Goal: Information Seeking & Learning: Learn about a topic

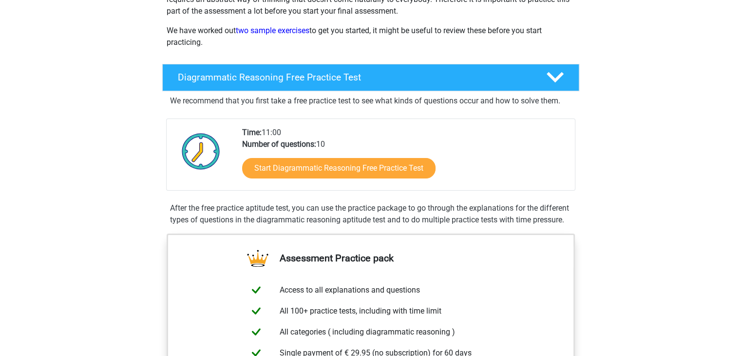
scroll to position [146, 0]
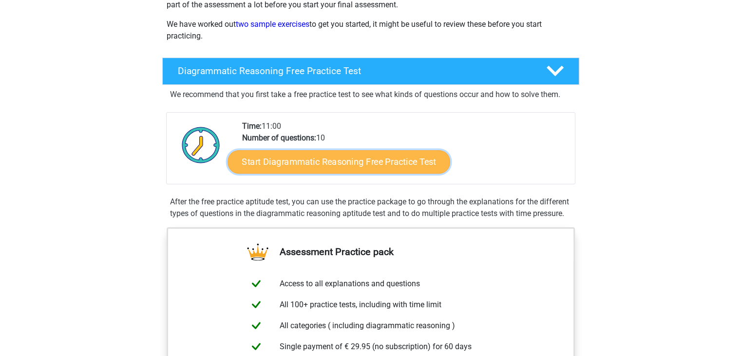
click at [279, 162] on link "Start Diagrammatic Reasoning Free Practice Test" at bounding box center [339, 161] width 223 height 23
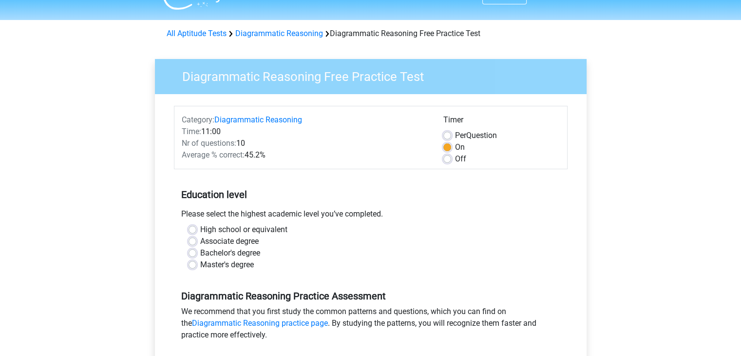
scroll to position [49, 0]
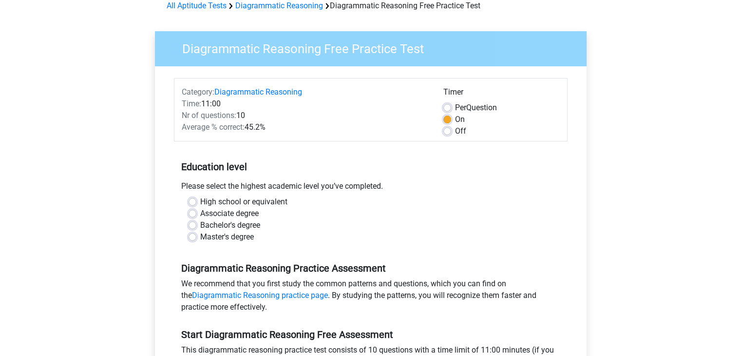
click at [246, 201] on label "High school or equivalent" at bounding box center [243, 202] width 87 height 12
click at [196, 201] on input "High school or equivalent" at bounding box center [193, 201] width 8 height 10
radio input "true"
click at [248, 212] on label "Associate degree" at bounding box center [229, 214] width 58 height 12
click at [196, 212] on input "Associate degree" at bounding box center [193, 213] width 8 height 10
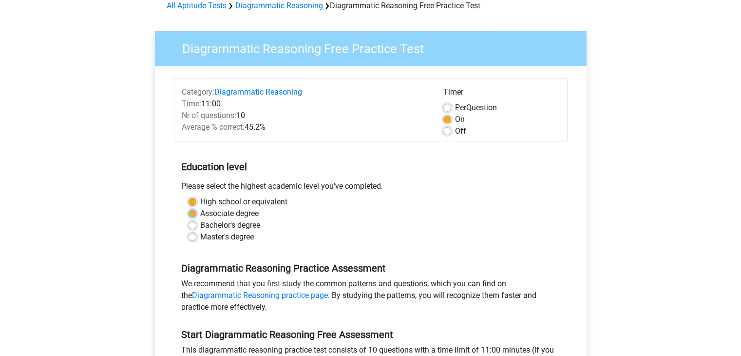
radio input "true"
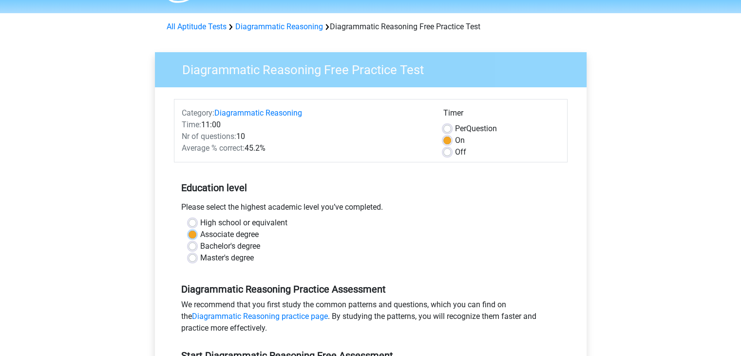
scroll to position [0, 0]
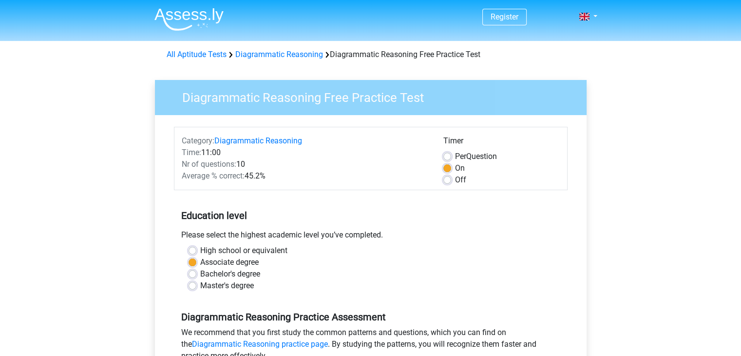
click at [455, 158] on label "Per Question" at bounding box center [476, 157] width 42 height 12
click at [447, 158] on input "Per Question" at bounding box center [448, 156] width 8 height 10
radio input "true"
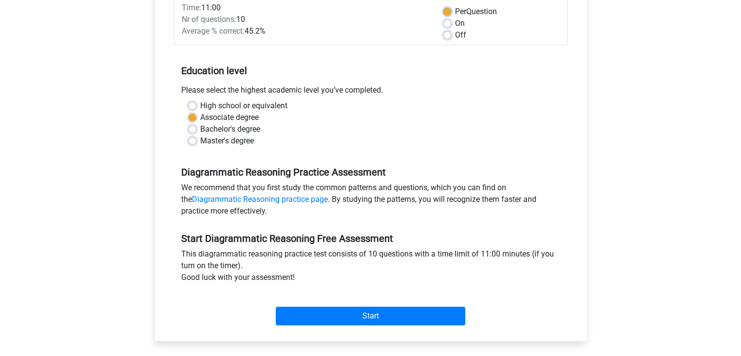
scroll to position [146, 0]
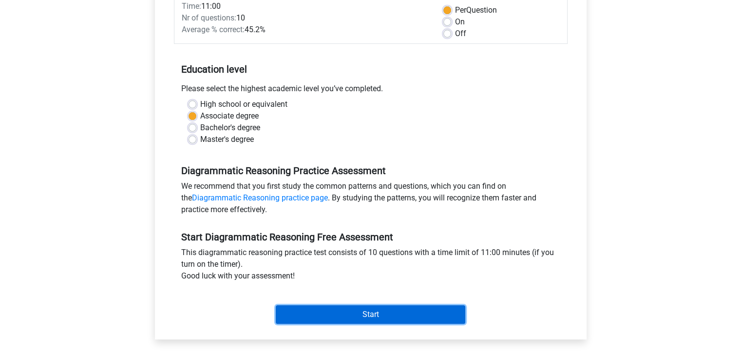
click at [399, 317] on input "Start" at bounding box center [371, 314] width 190 height 19
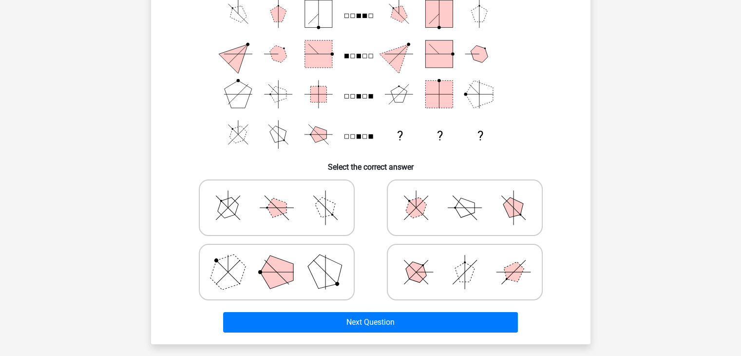
scroll to position [97, 0]
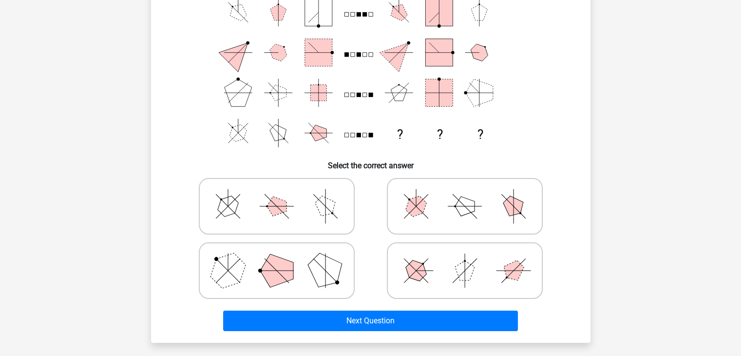
click at [342, 255] on icon at bounding box center [277, 270] width 146 height 49
click at [283, 255] on input "radio" at bounding box center [280, 255] width 6 height 6
radio input "true"
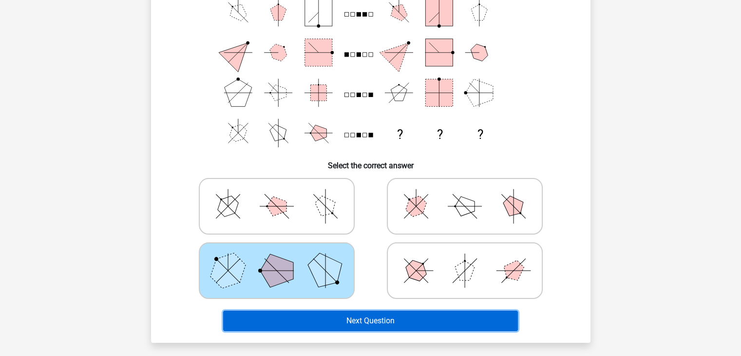
click at [359, 320] on button "Next Question" at bounding box center [370, 321] width 295 height 20
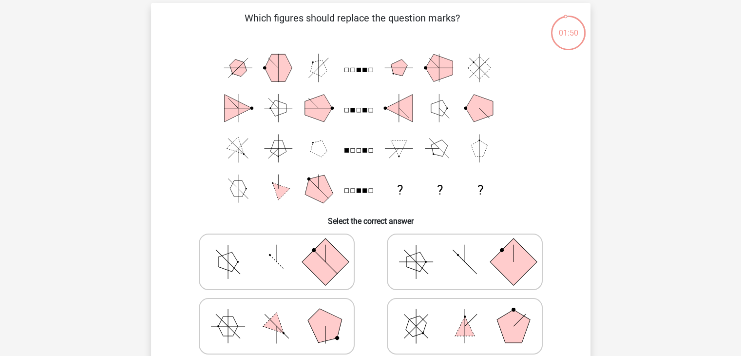
scroll to position [49, 0]
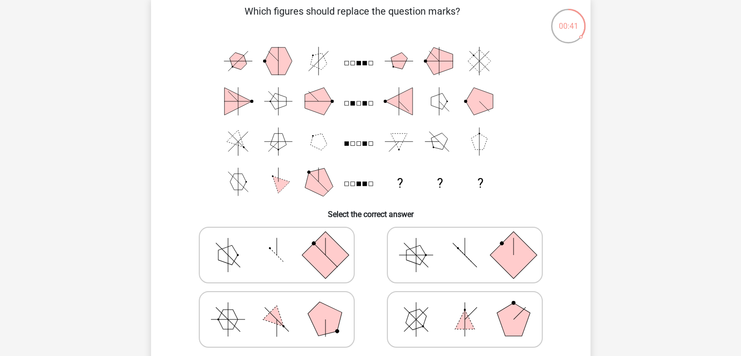
click at [255, 280] on label at bounding box center [277, 255] width 156 height 57
click at [277, 243] on input "radio" at bounding box center [280, 239] width 6 height 6
radio input "true"
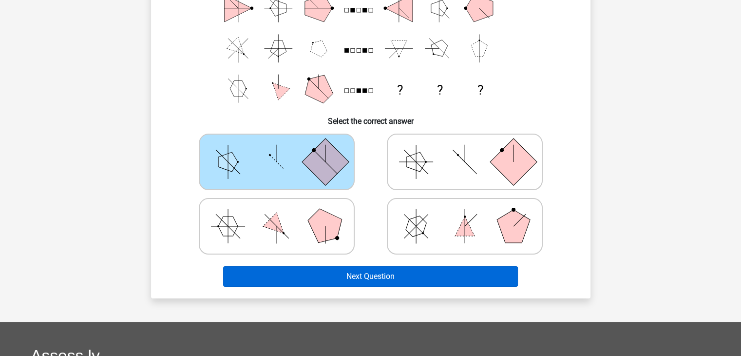
scroll to position [146, 0]
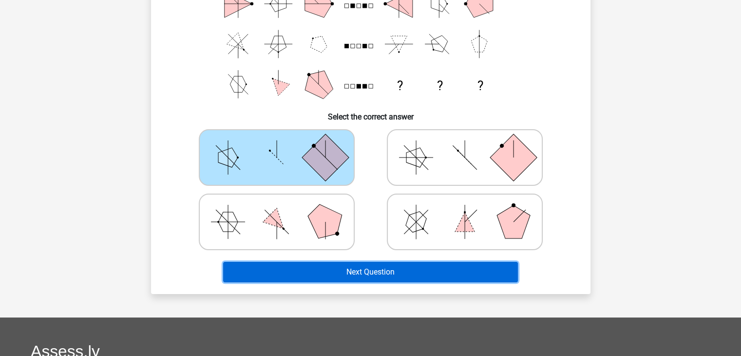
click at [389, 271] on button "Next Question" at bounding box center [370, 272] width 295 height 20
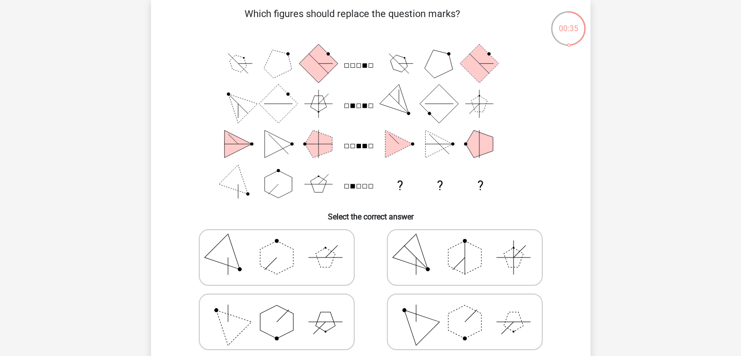
scroll to position [49, 0]
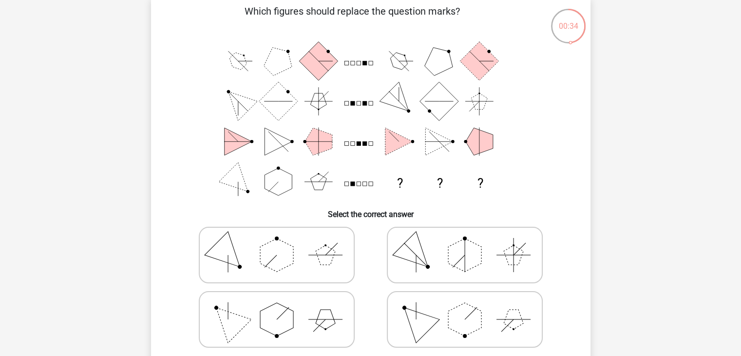
click at [284, 278] on icon at bounding box center [277, 255] width 146 height 49
click at [283, 243] on input "radio" at bounding box center [280, 239] width 6 height 6
radio input "true"
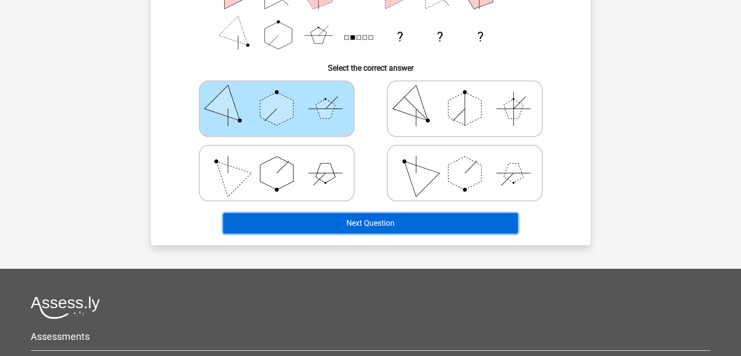
click at [345, 219] on button "Next Question" at bounding box center [370, 223] width 295 height 20
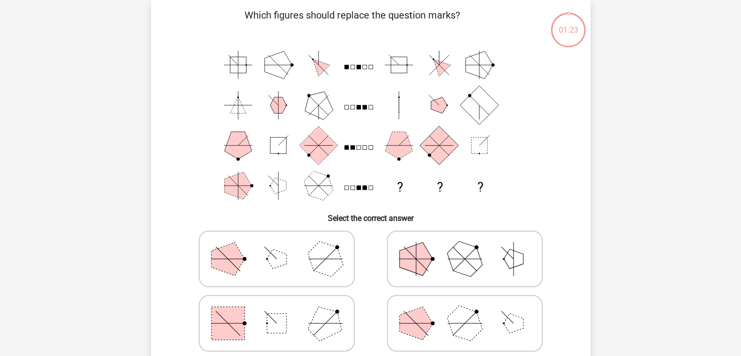
scroll to position [45, 0]
click at [222, 320] on rect at bounding box center [228, 323] width 33 height 33
click at [277, 311] on input "radio" at bounding box center [280, 308] width 6 height 6
radio input "true"
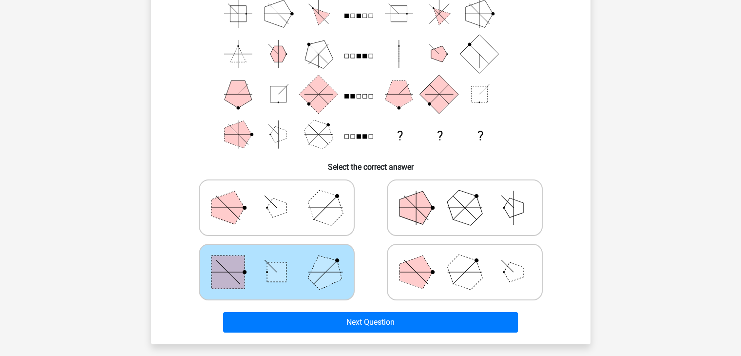
scroll to position [94, 0]
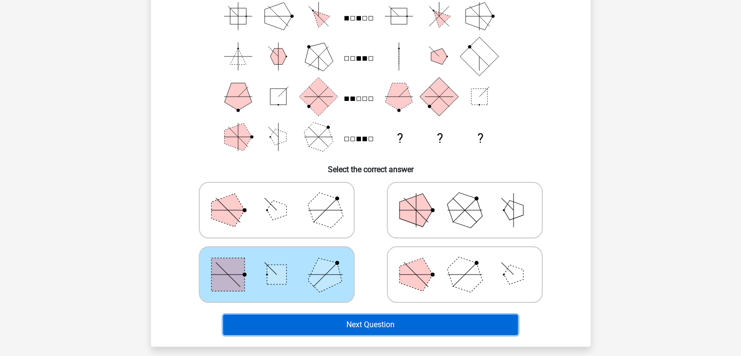
drag, startPoint x: 309, startPoint y: 328, endPoint x: 301, endPoint y: 256, distance: 72.6
click at [301, 256] on div "Which figures should replace the question marks? ? ? ? Select the correct answer" at bounding box center [371, 149] width 432 height 380
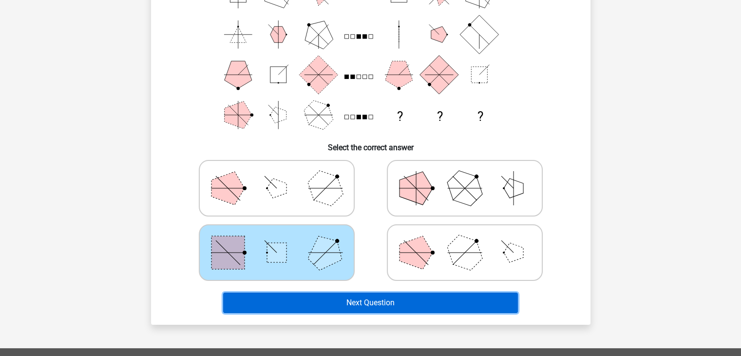
scroll to position [142, 0]
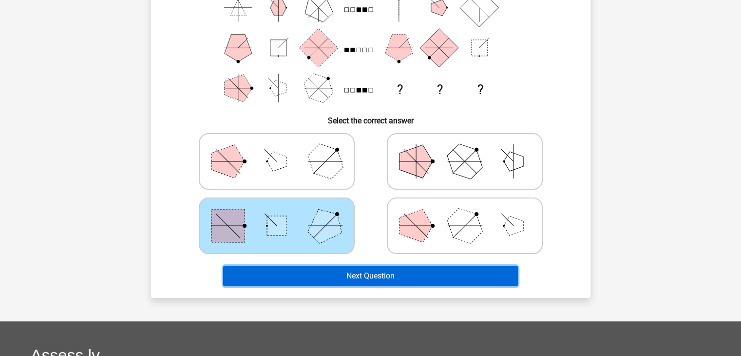
click at [299, 274] on button "Next Question" at bounding box center [370, 276] width 295 height 20
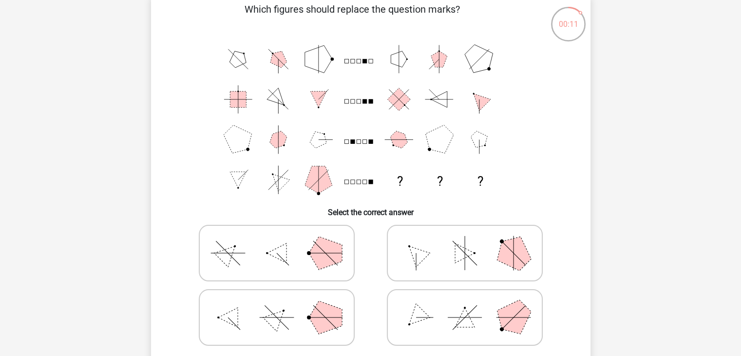
scroll to position [49, 0]
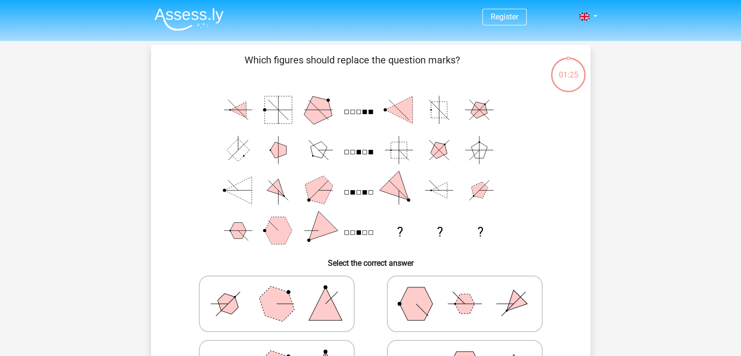
drag, startPoint x: 525, startPoint y: 254, endPoint x: 457, endPoint y: 346, distance: 114.0
click at [525, 255] on h6 "Select the correct answer" at bounding box center [371, 259] width 409 height 17
drag, startPoint x: 456, startPoint y: 343, endPoint x: 454, endPoint y: 336, distance: 7.1
click at [465, 350] on input "radio" at bounding box center [468, 353] width 6 height 6
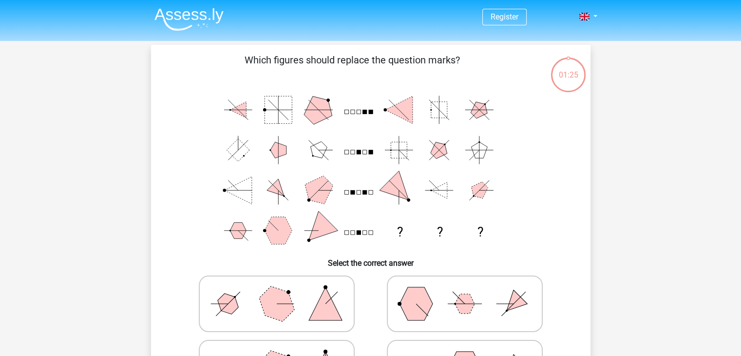
radio input "true"
click at [447, 292] on icon at bounding box center [465, 303] width 146 height 49
click at [465, 292] on input "radio" at bounding box center [468, 288] width 6 height 6
radio input "true"
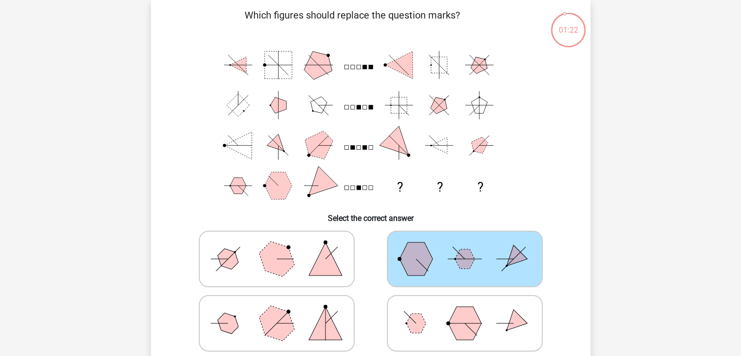
scroll to position [49, 0]
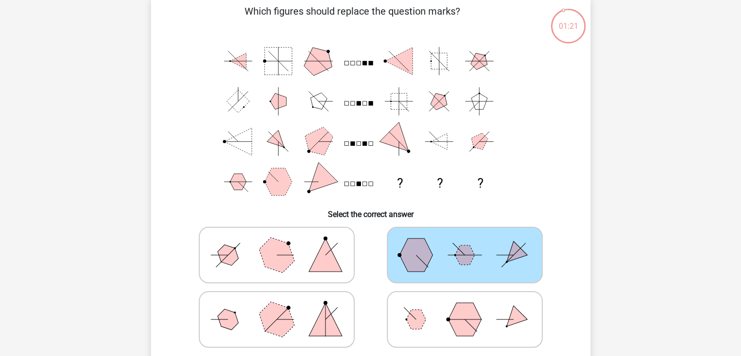
click at [606, 196] on div "Register Nederlands English" at bounding box center [370, 311] width 741 height 721
click at [322, 274] on icon at bounding box center [277, 255] width 146 height 49
click at [283, 243] on input "radio" at bounding box center [280, 239] width 6 height 6
radio input "true"
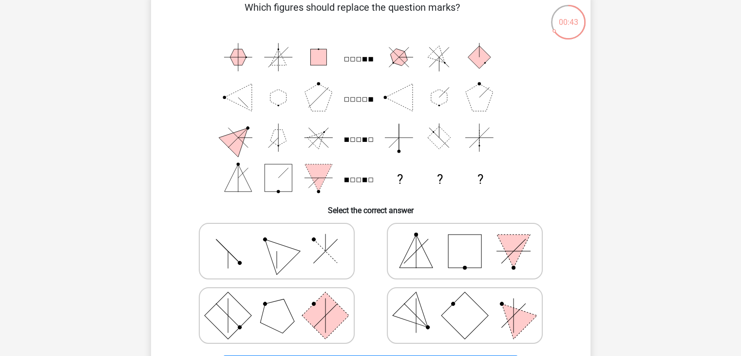
scroll to position [49, 0]
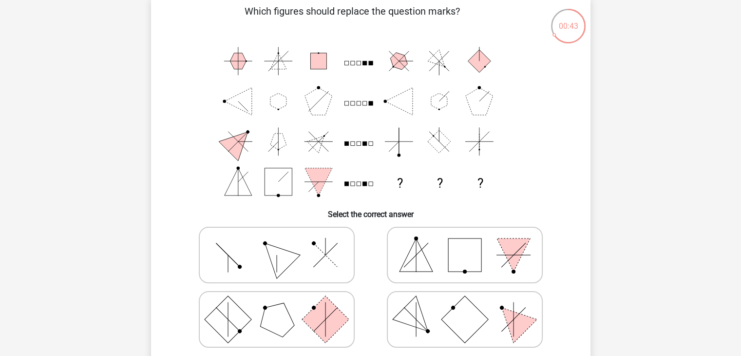
click at [224, 256] on icon at bounding box center [277, 255] width 146 height 49
click at [277, 243] on input "radio" at bounding box center [280, 239] width 6 height 6
radio input "true"
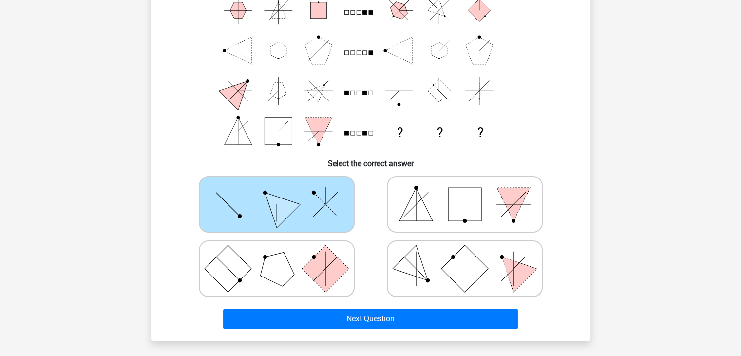
scroll to position [97, 0]
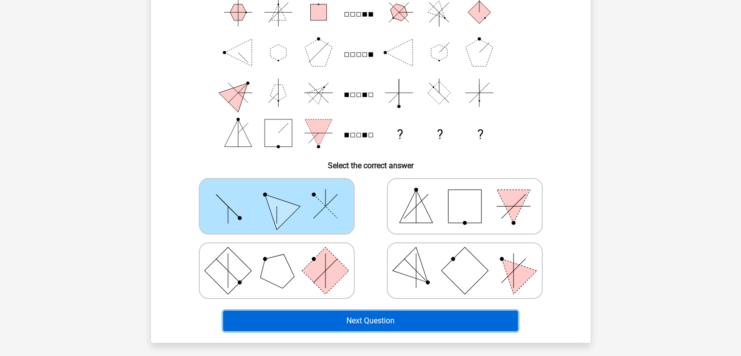
click at [330, 318] on button "Next Question" at bounding box center [370, 321] width 295 height 20
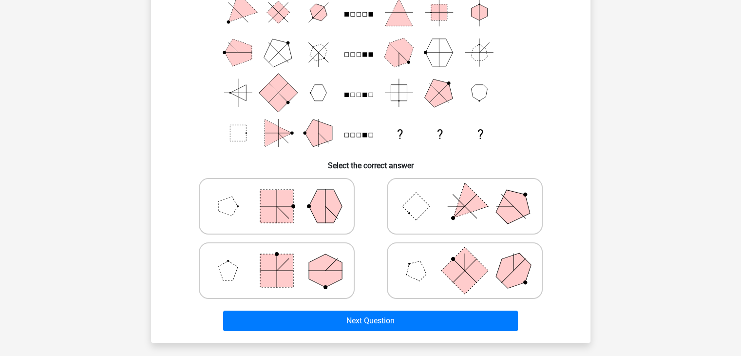
click at [250, 195] on icon at bounding box center [277, 206] width 146 height 49
click at [277, 194] on input "radio" at bounding box center [280, 191] width 6 height 6
radio input "true"
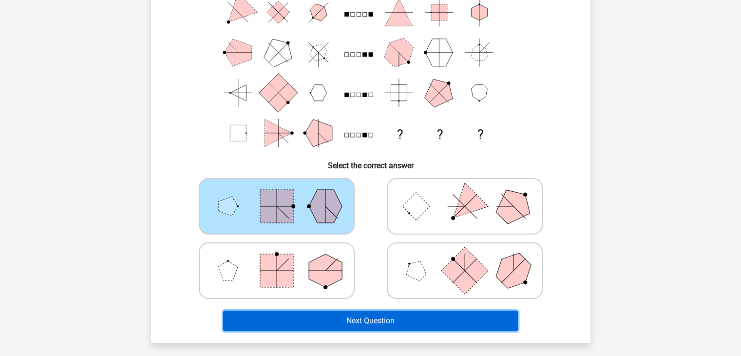
click at [387, 313] on button "Next Question" at bounding box center [370, 321] width 295 height 20
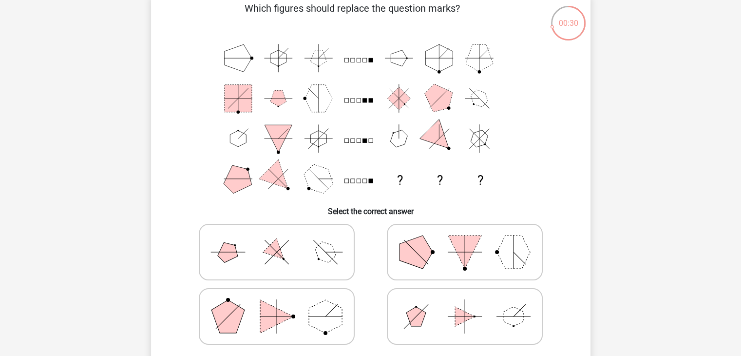
scroll to position [49, 0]
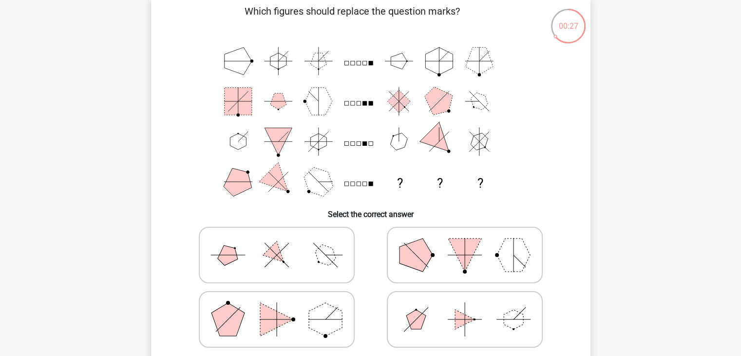
click at [303, 248] on icon at bounding box center [277, 255] width 146 height 49
click at [283, 243] on input "radio" at bounding box center [280, 239] width 6 height 6
radio input "true"
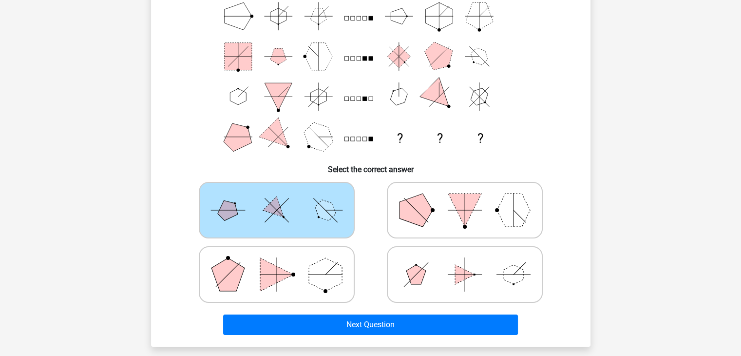
scroll to position [97, 0]
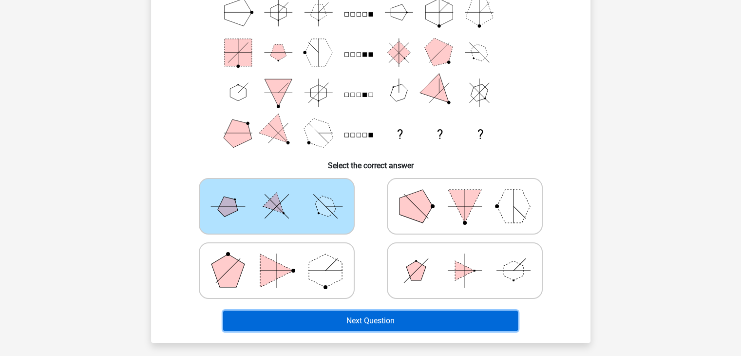
click at [350, 321] on button "Next Question" at bounding box center [370, 321] width 295 height 20
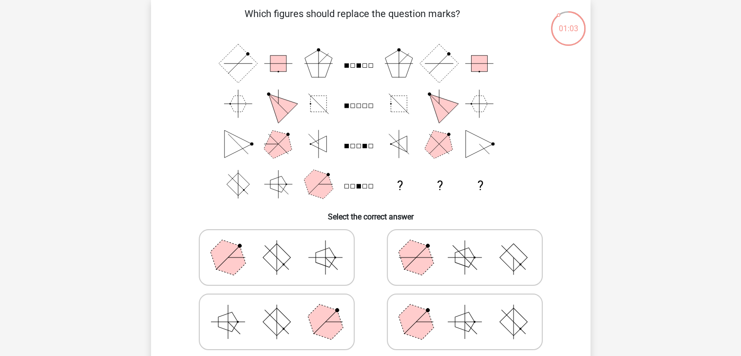
scroll to position [49, 0]
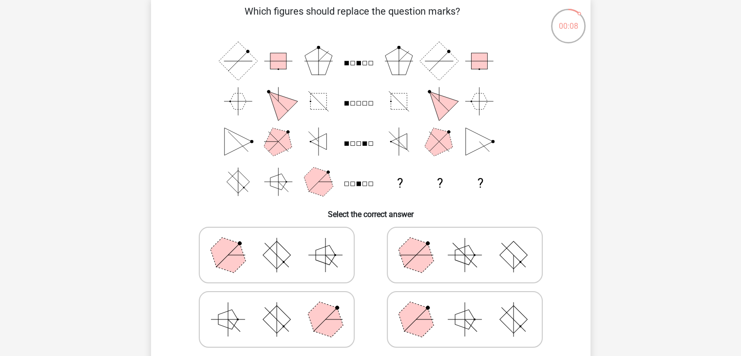
click at [223, 260] on polygon at bounding box center [227, 255] width 47 height 47
click at [277, 243] on input "radio" at bounding box center [280, 239] width 6 height 6
radio input "true"
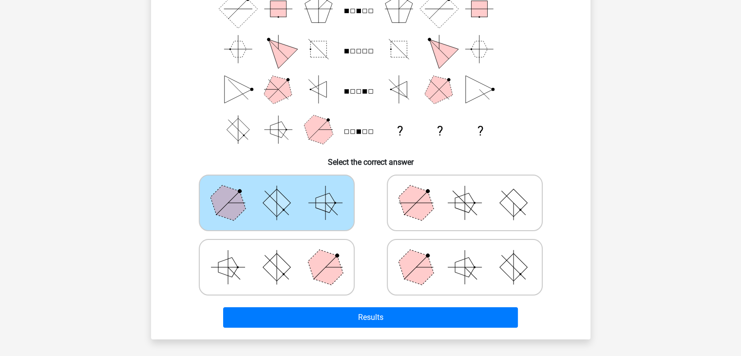
scroll to position [97, 0]
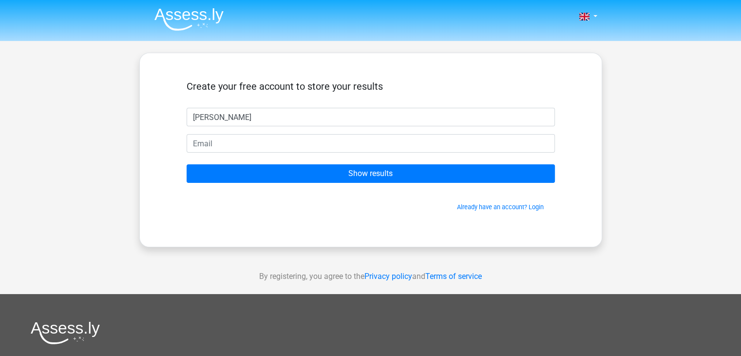
type input "[PERSON_NAME]"
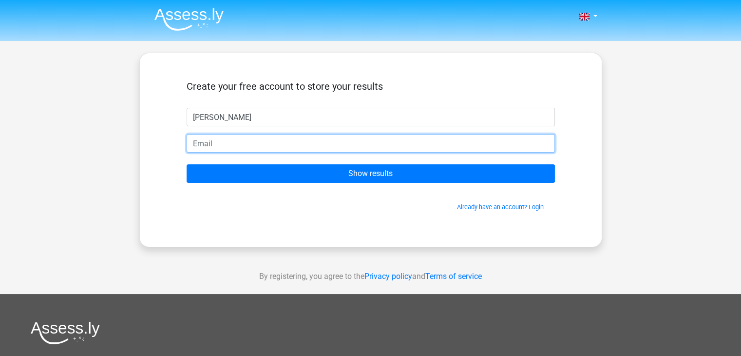
click at [211, 141] on input "email" at bounding box center [371, 143] width 369 height 19
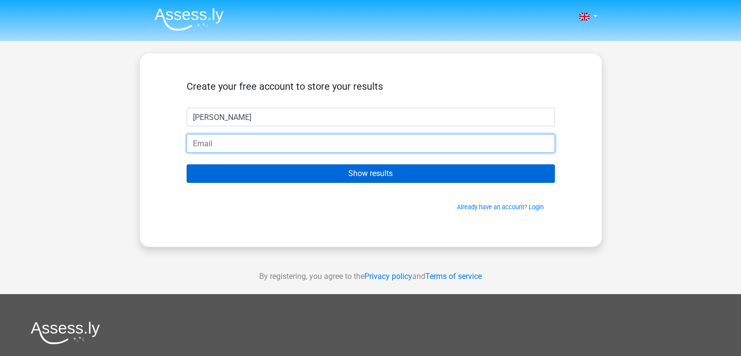
type input "[PERSON_NAME][EMAIL_ADDRESS][PERSON_NAME][PERSON_NAME][DOMAIN_NAME]"
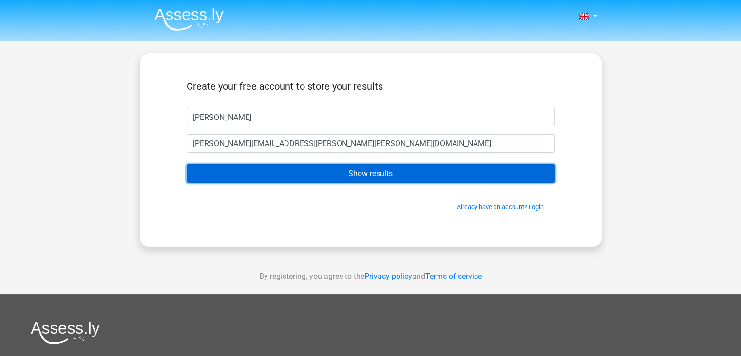
click at [259, 170] on input "Show results" at bounding box center [371, 173] width 369 height 19
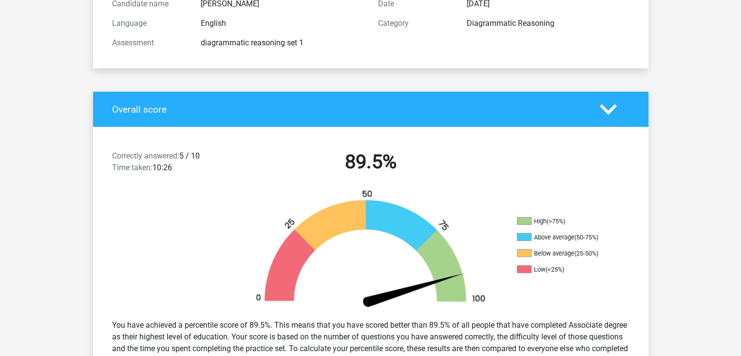
scroll to position [146, 0]
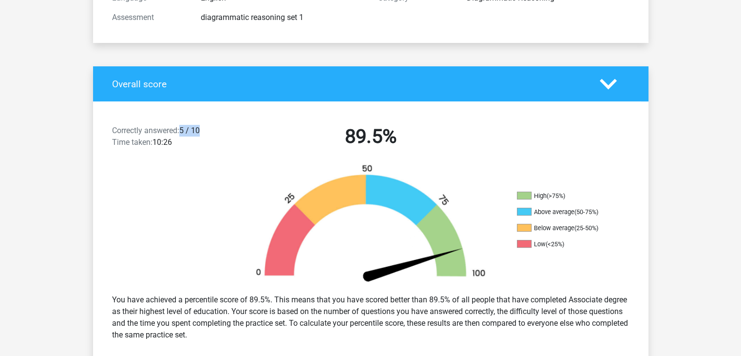
drag, startPoint x: 183, startPoint y: 128, endPoint x: 206, endPoint y: 130, distance: 23.0
click at [206, 130] on div "Correctly answered: 5 / 10 Time taken: 10:26" at bounding box center [171, 138] width 133 height 27
click at [225, 138] on div "Correctly answered: 5 / 10 Time taken: 10:26" at bounding box center [171, 138] width 133 height 27
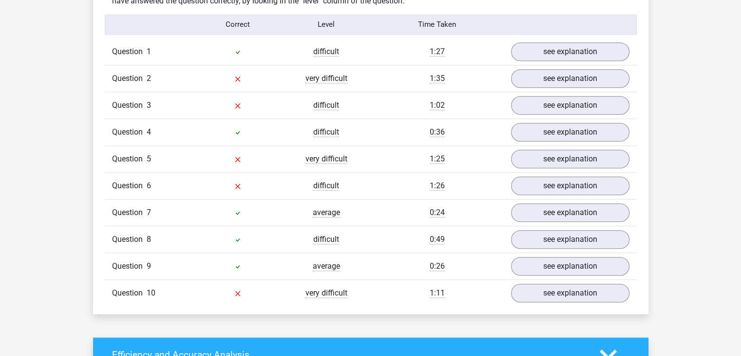
scroll to position [780, 0]
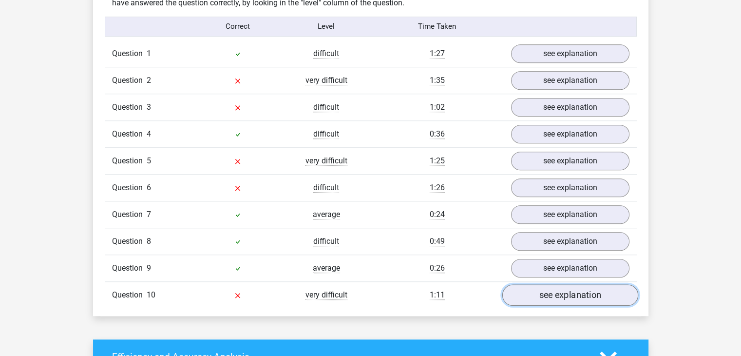
click at [536, 287] on link "see explanation" at bounding box center [570, 294] width 136 height 21
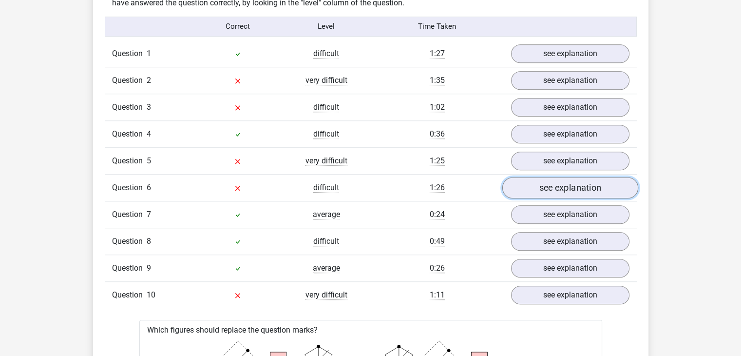
click at [589, 182] on link "see explanation" at bounding box center [570, 187] width 136 height 21
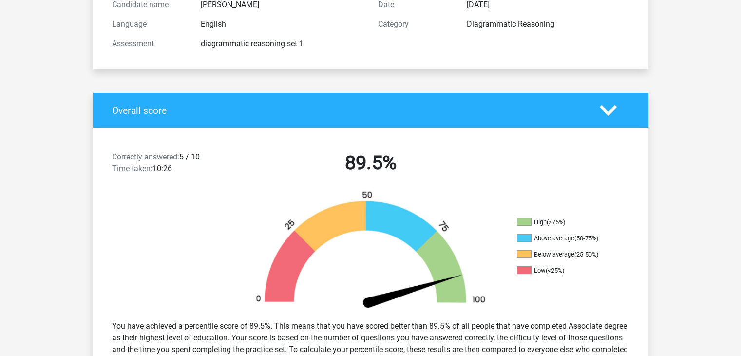
scroll to position [0, 0]
